Goal: Task Accomplishment & Management: Use online tool/utility

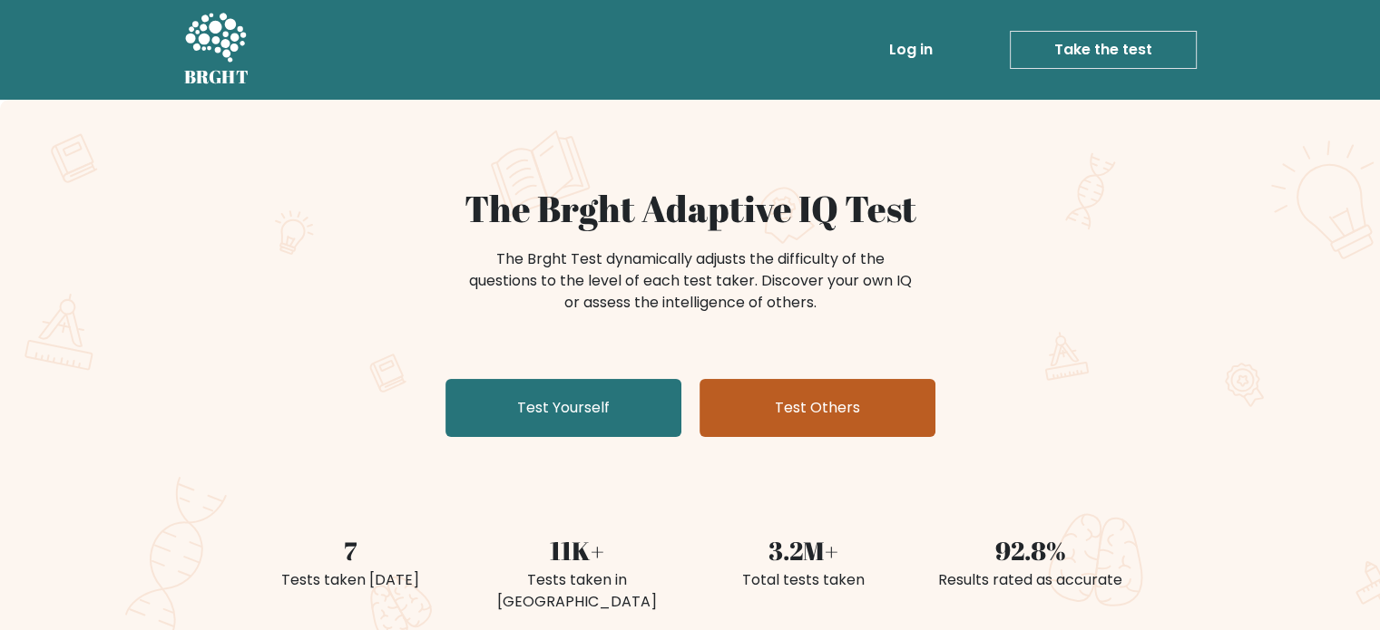
click at [796, 404] on link "Test Others" at bounding box center [817, 408] width 236 height 58
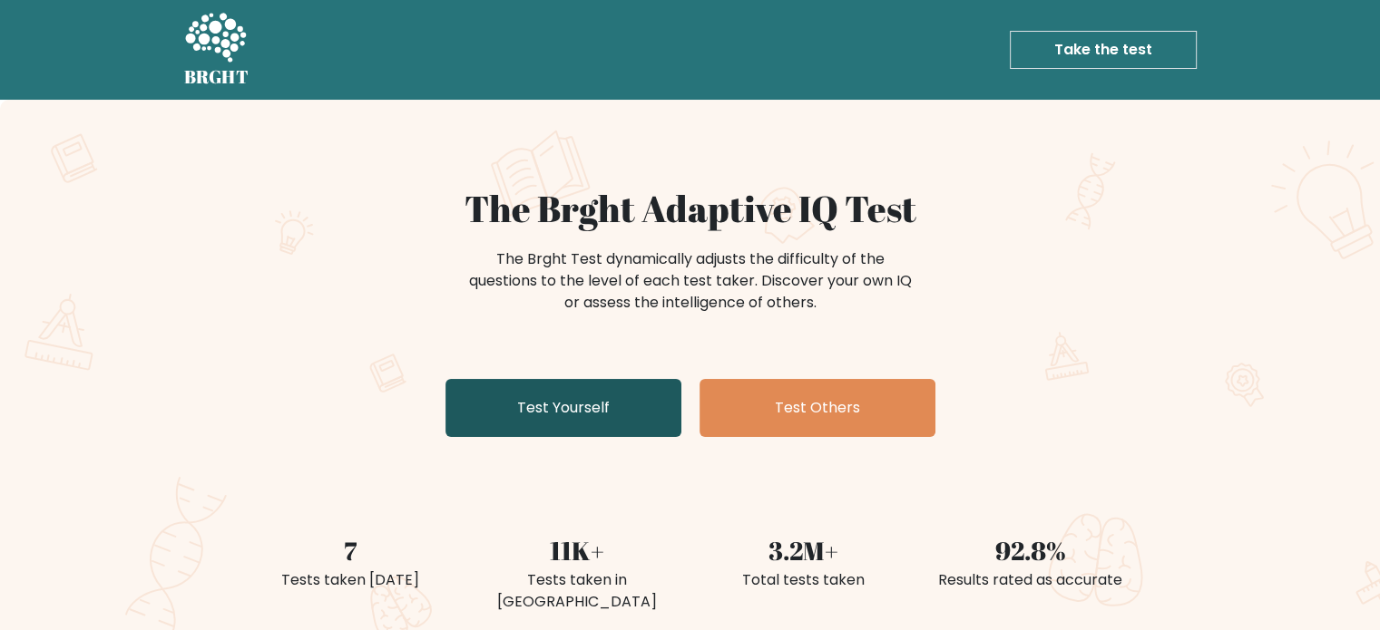
click at [574, 407] on link "Test Yourself" at bounding box center [563, 408] width 236 height 58
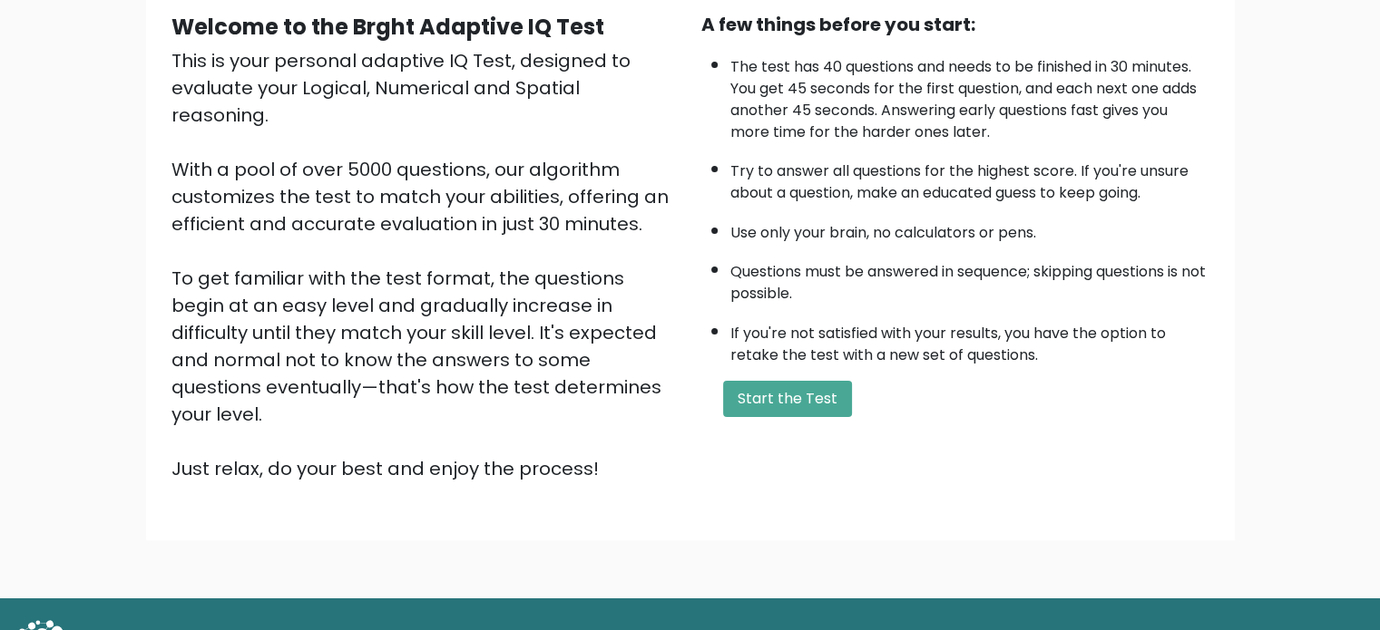
scroll to position [200, 0]
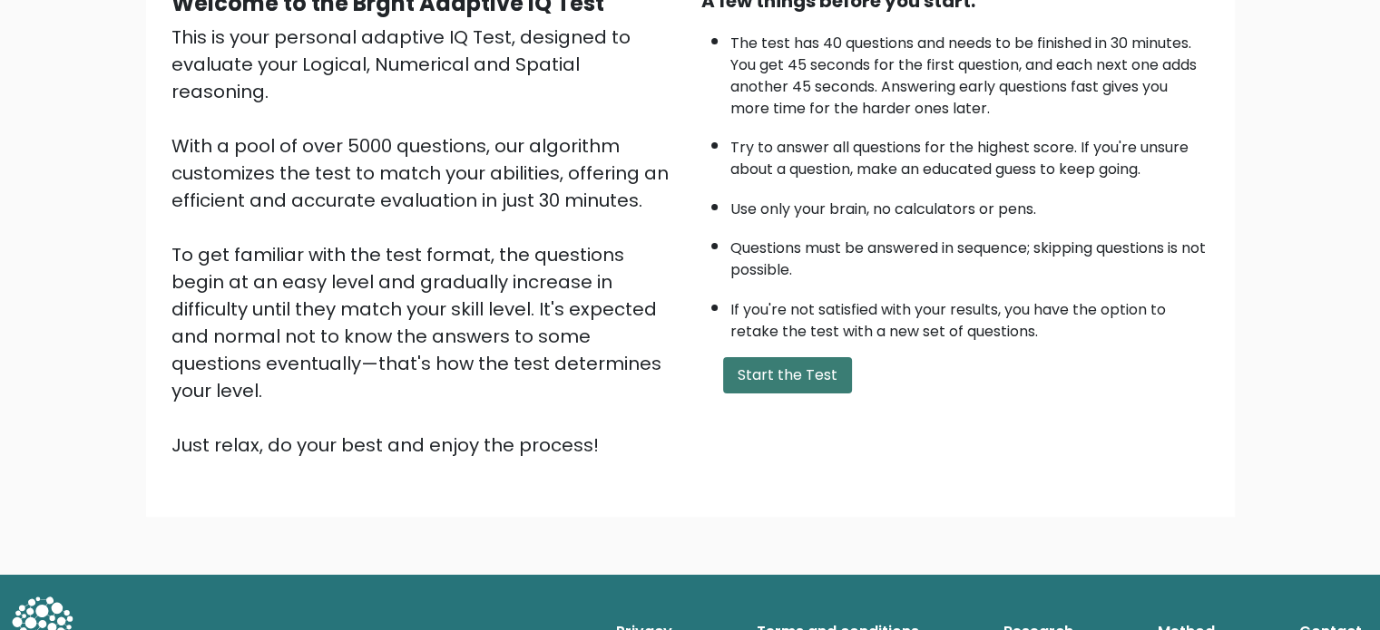
click at [760, 371] on button "Start the Test" at bounding box center [787, 375] width 129 height 36
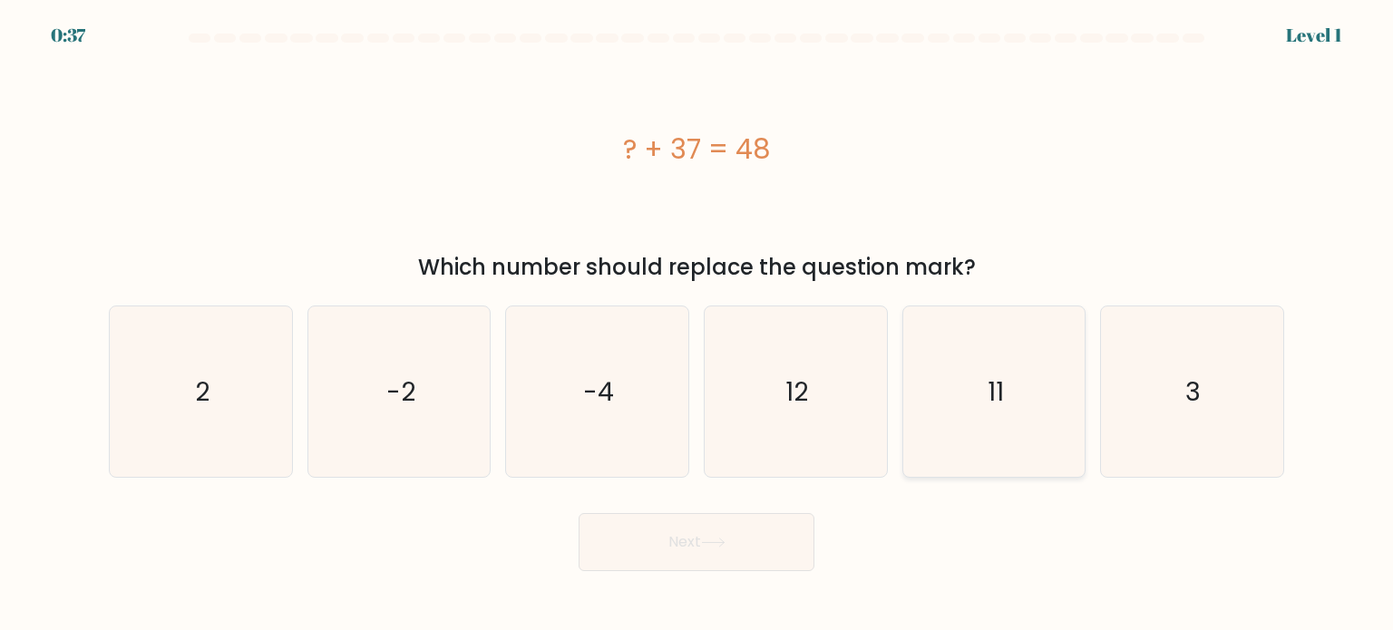
click at [965, 402] on icon "11" at bounding box center [994, 392] width 171 height 171
click at [698, 325] on input "e. 11" at bounding box center [697, 320] width 1 height 9
radio input "true"
drag, startPoint x: 733, startPoint y: 535, endPoint x: 686, endPoint y: 468, distance: 82.0
click at [732, 535] on button "Next" at bounding box center [697, 542] width 236 height 58
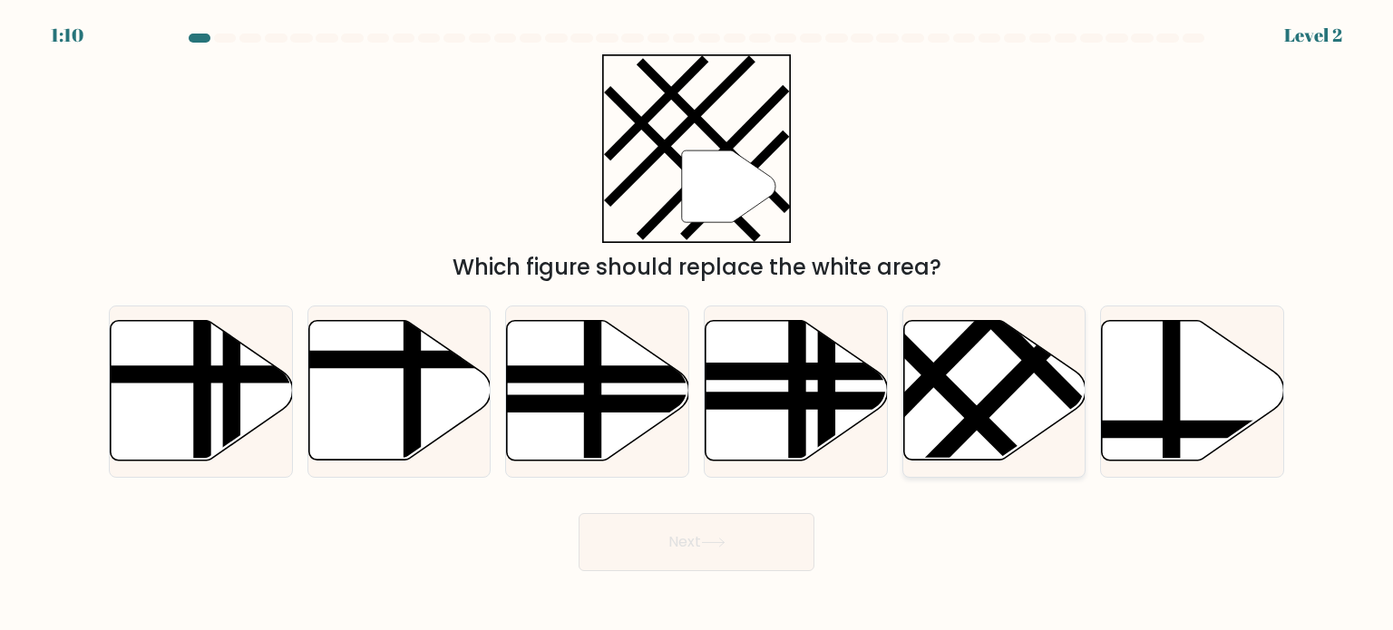
click at [970, 384] on icon at bounding box center [994, 391] width 182 height 140
click at [698, 325] on input "e." at bounding box center [697, 320] width 1 height 9
radio input "true"
click at [713, 537] on button "Next" at bounding box center [697, 542] width 236 height 58
